Goal: Information Seeking & Learning: Check status

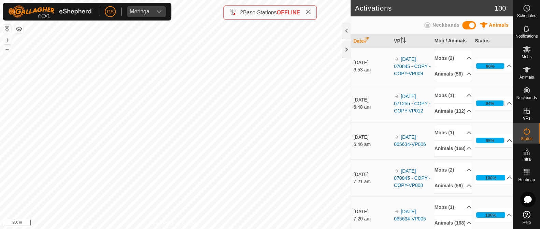
click at [500, 147] on p-accordion-header "95%" at bounding box center [493, 140] width 37 height 14
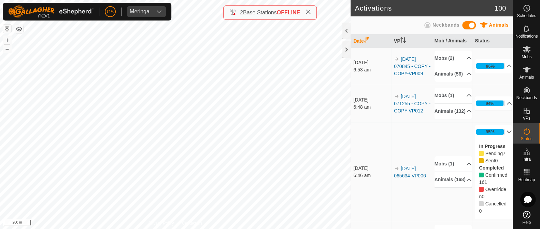
click at [500, 139] on p-accordion-header "95%" at bounding box center [493, 132] width 37 height 14
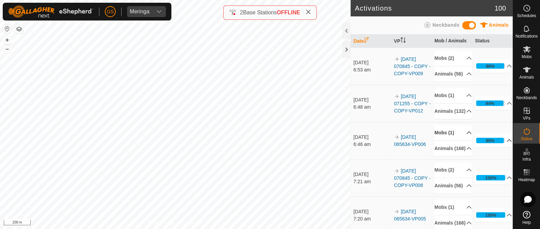
click at [457, 140] on p-accordion-header "Mobs (1)" at bounding box center [453, 132] width 37 height 15
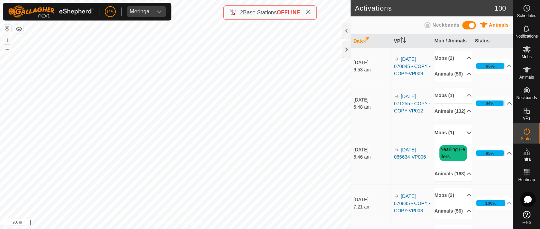
click at [457, 140] on p-accordion-header "Mobs (1)" at bounding box center [453, 132] width 37 height 15
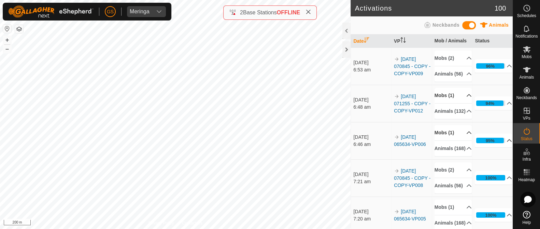
click at [459, 103] on p-accordion-header "Mobs (1)" at bounding box center [453, 95] width 37 height 15
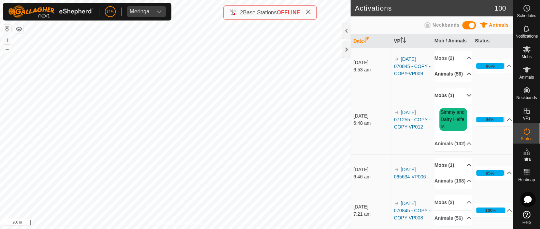
click at [459, 77] on p-accordion-header "Animals (56)" at bounding box center [453, 73] width 37 height 15
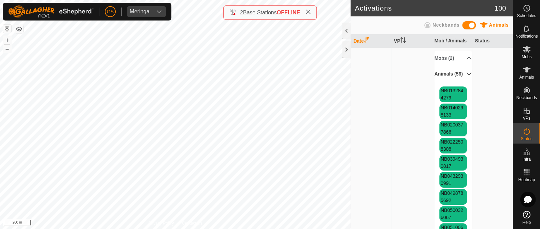
drag, startPoint x: 458, startPoint y: 77, endPoint x: 457, endPoint y: 73, distance: 4.8
click at [459, 77] on p-accordion-header "Animals (56)" at bounding box center [453, 73] width 37 height 15
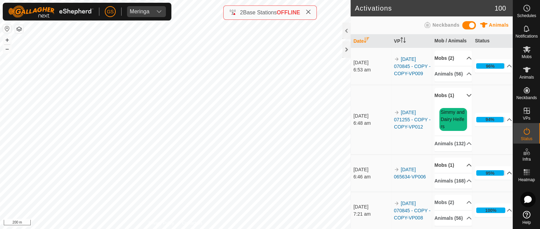
click at [459, 56] on p-accordion-header "Mobs (2)" at bounding box center [453, 58] width 37 height 15
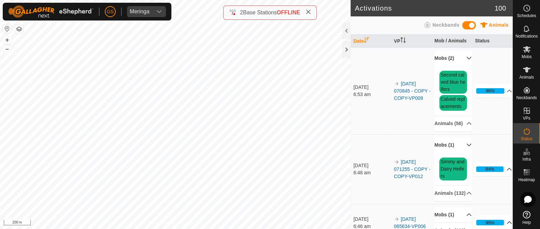
click at [501, 176] on p-accordion-header "94%" at bounding box center [493, 169] width 37 height 14
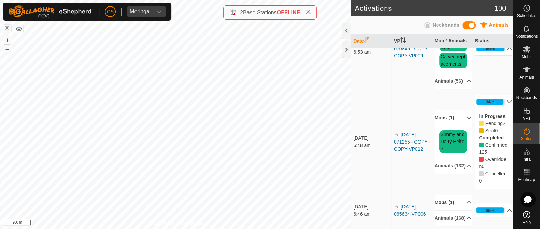
scroll to position [85, 0]
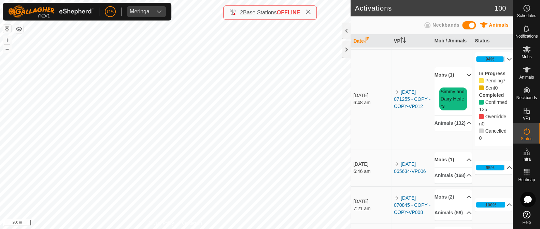
click at [504, 174] on p-accordion-header "95%" at bounding box center [493, 167] width 37 height 14
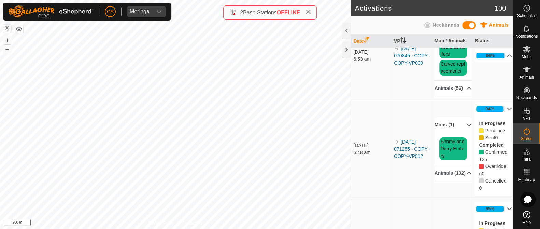
scroll to position [0, 0]
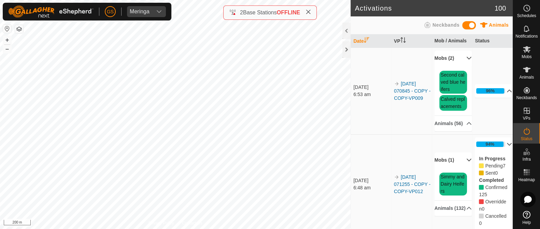
drag, startPoint x: 499, startPoint y: 93, endPoint x: 498, endPoint y: 97, distance: 3.9
click at [499, 95] on p-accordion-header "96%" at bounding box center [493, 91] width 37 height 14
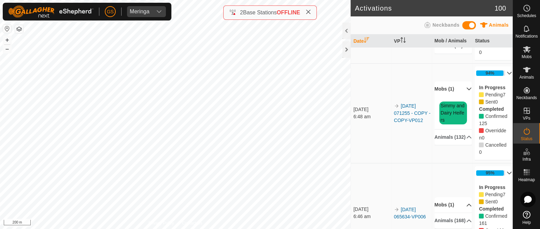
scroll to position [85, 0]
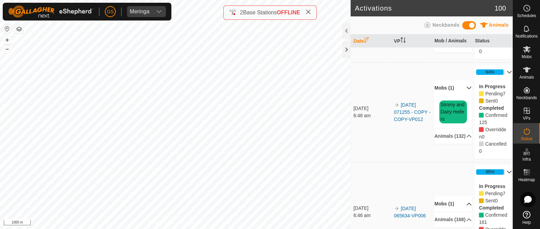
click at [496, 77] on p-accordion-header "94%" at bounding box center [493, 72] width 37 height 14
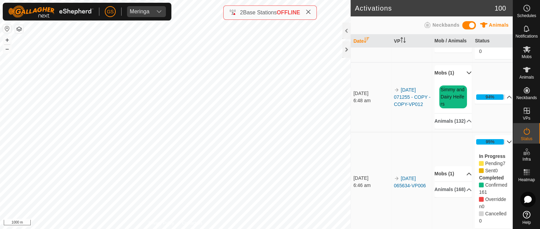
click at [507, 144] on icon at bounding box center [509, 141] width 5 height 5
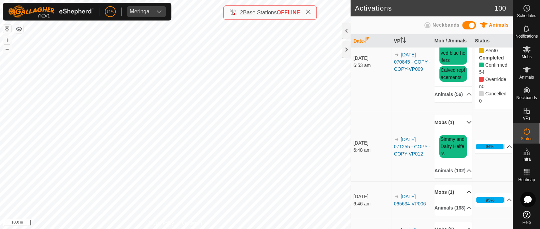
scroll to position [0, 0]
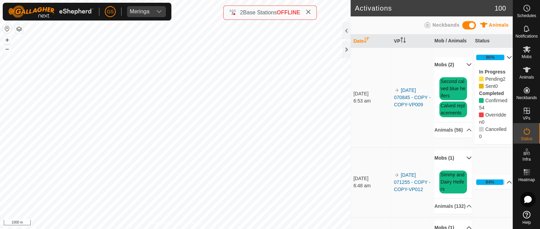
click at [500, 59] on p-accordion-header "96%" at bounding box center [493, 58] width 37 height 14
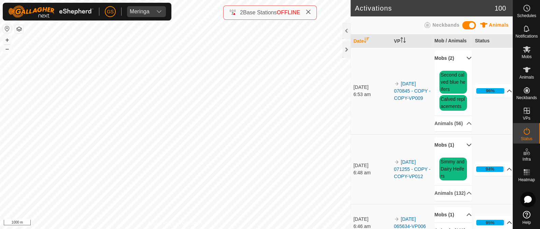
click at [463, 57] on p-accordion-header "Mobs (2)" at bounding box center [453, 58] width 37 height 15
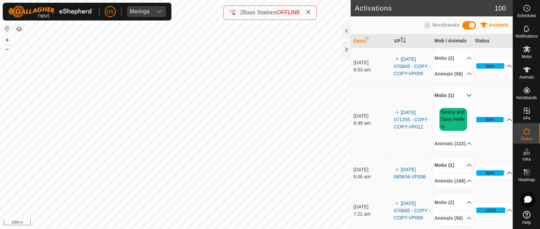
click at [466, 98] on icon at bounding box center [468, 95] width 5 height 5
